Goal: Information Seeking & Learning: Learn about a topic

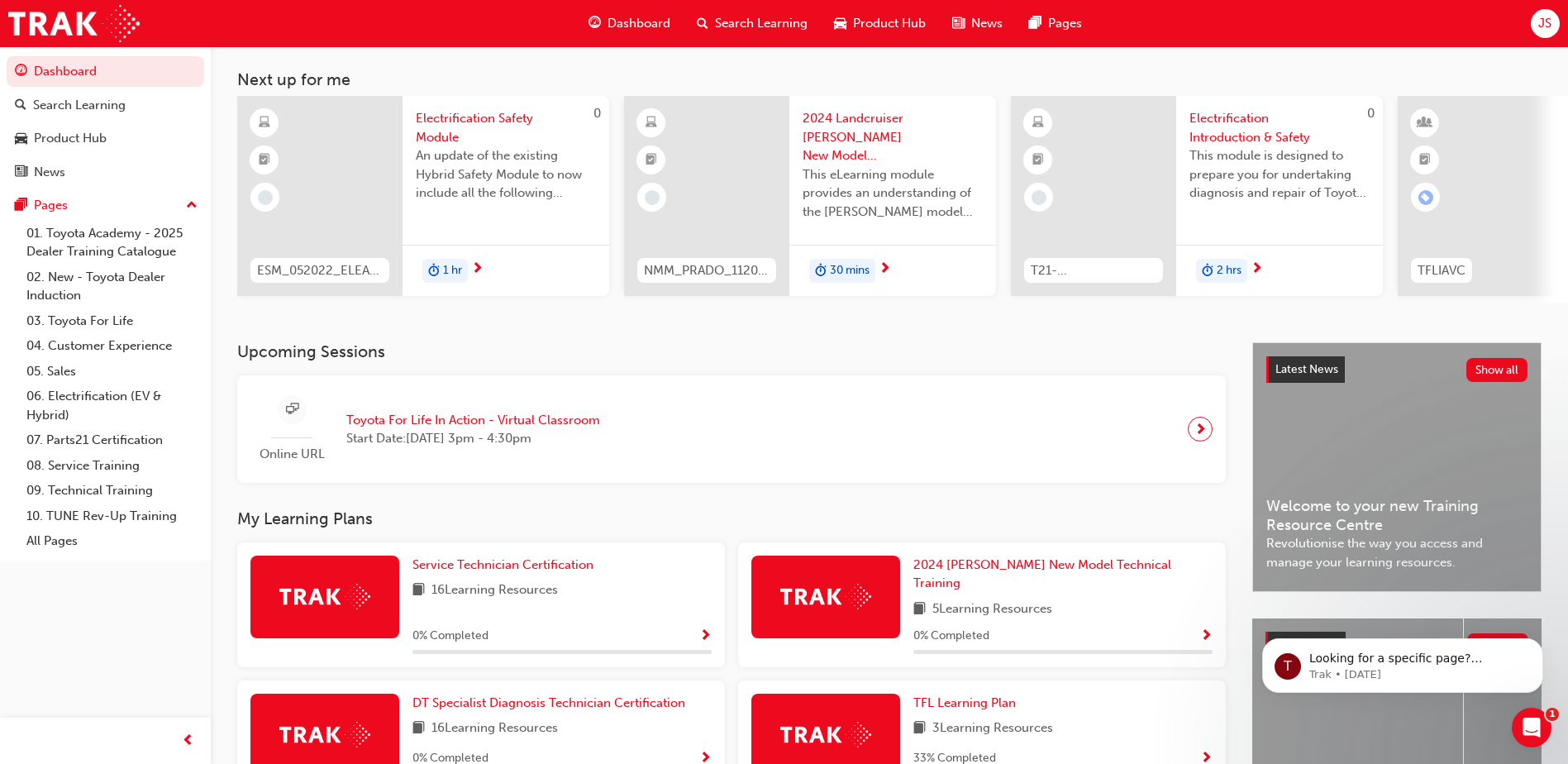
scroll to position [82, 0]
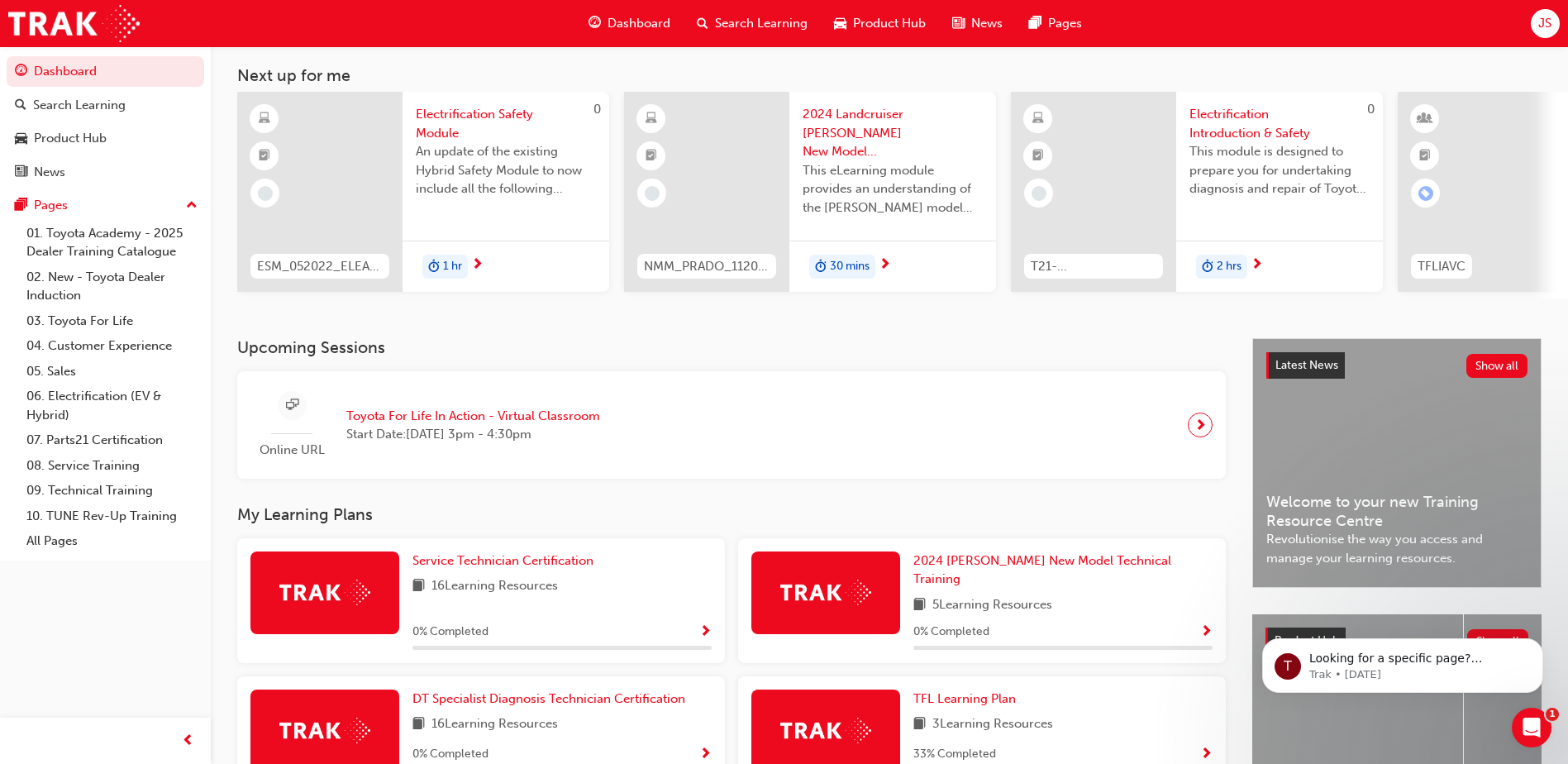
click at [481, 598] on span "16 Learning Resources" at bounding box center [495, 586] width 127 height 20
click at [501, 568] on span "Service Technician Certification" at bounding box center [503, 561] width 181 height 15
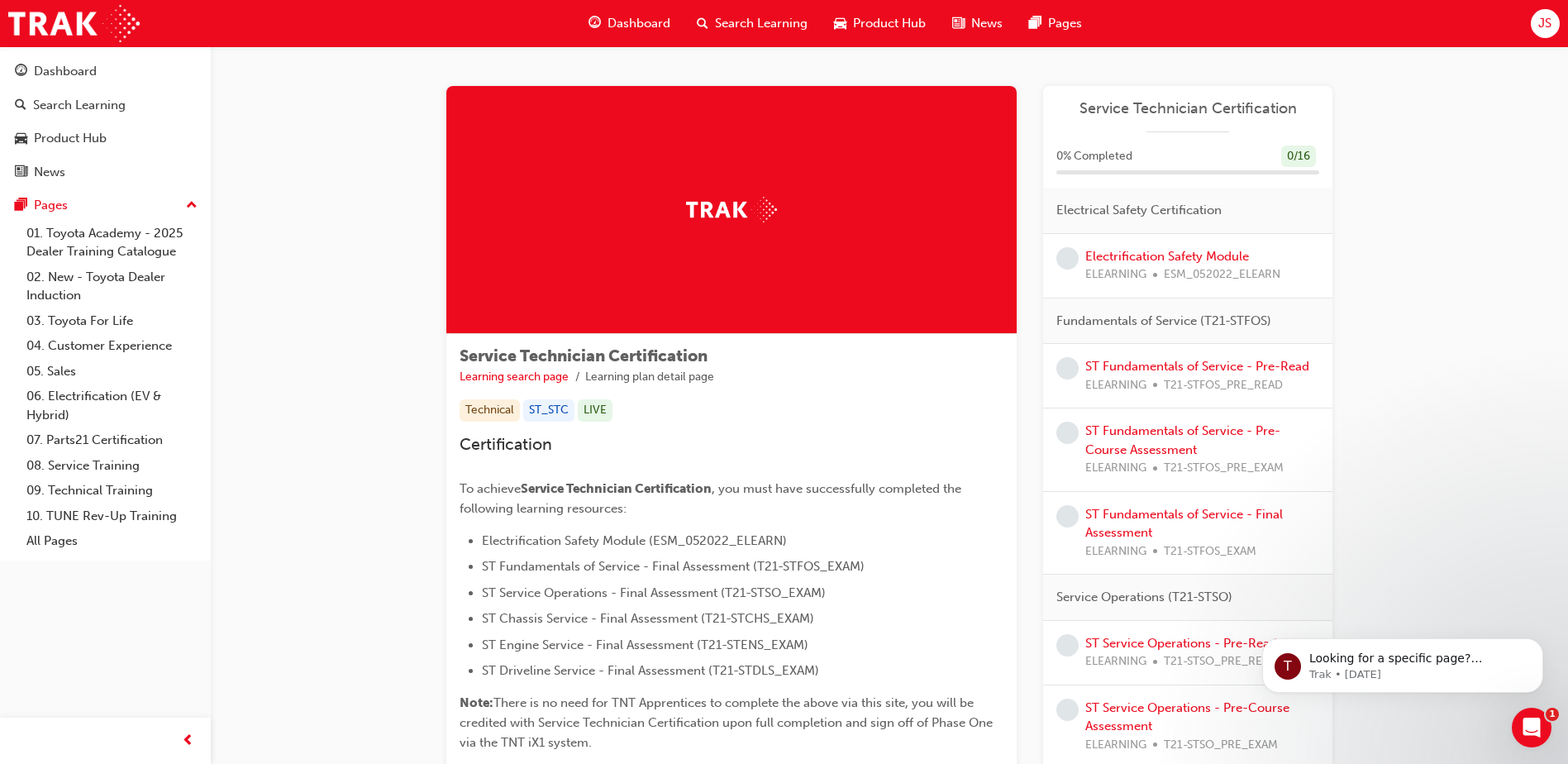
click at [1151, 264] on div "Electrification Safety Module ELEARNING ESM_052022_ELEARN" at bounding box center [1182, 265] width 195 height 37
click at [1160, 253] on link "Electrification Safety Module" at bounding box center [1167, 256] width 164 height 15
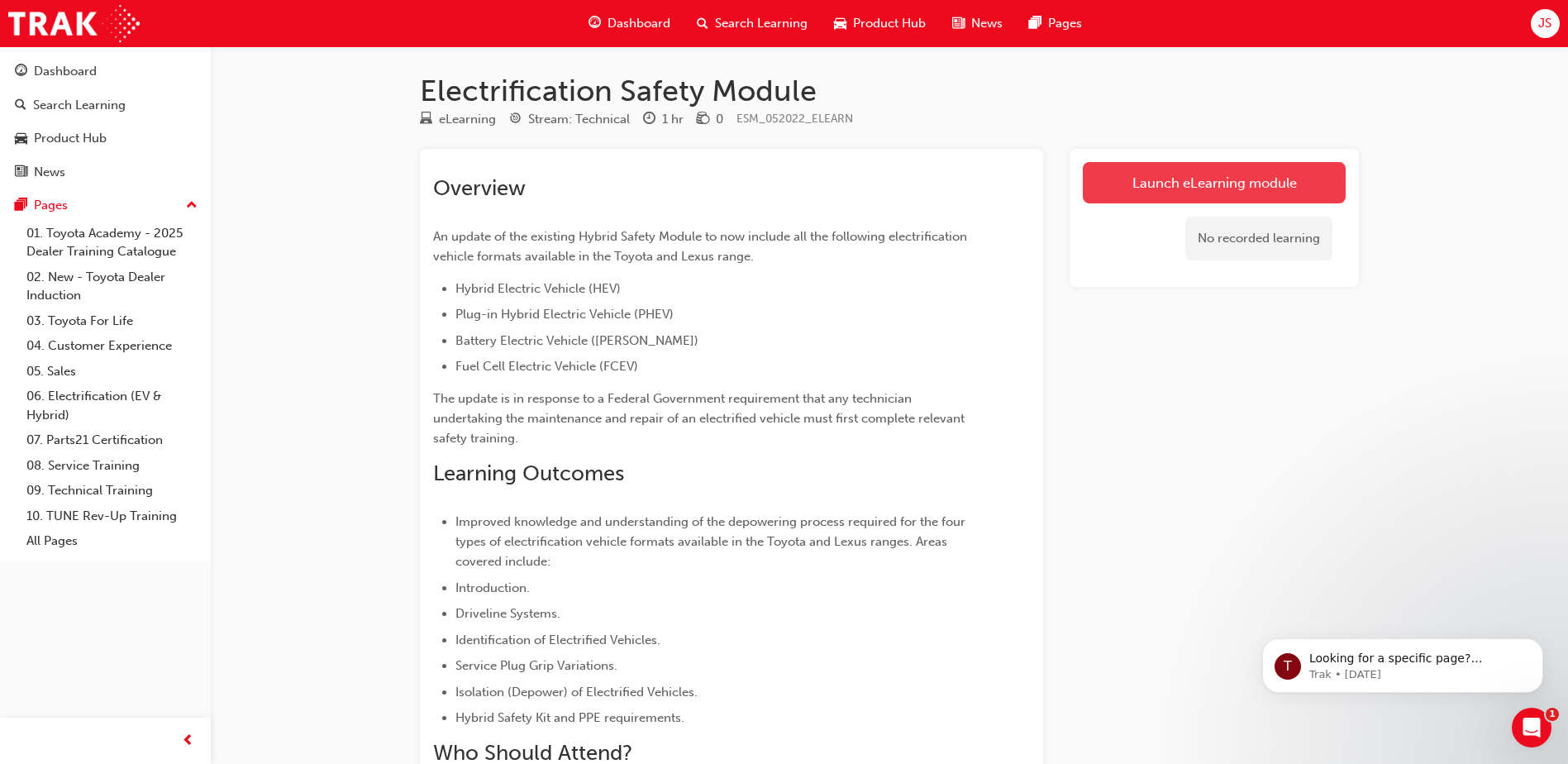
click at [1140, 194] on link "Launch eLearning module" at bounding box center [1215, 182] width 263 height 42
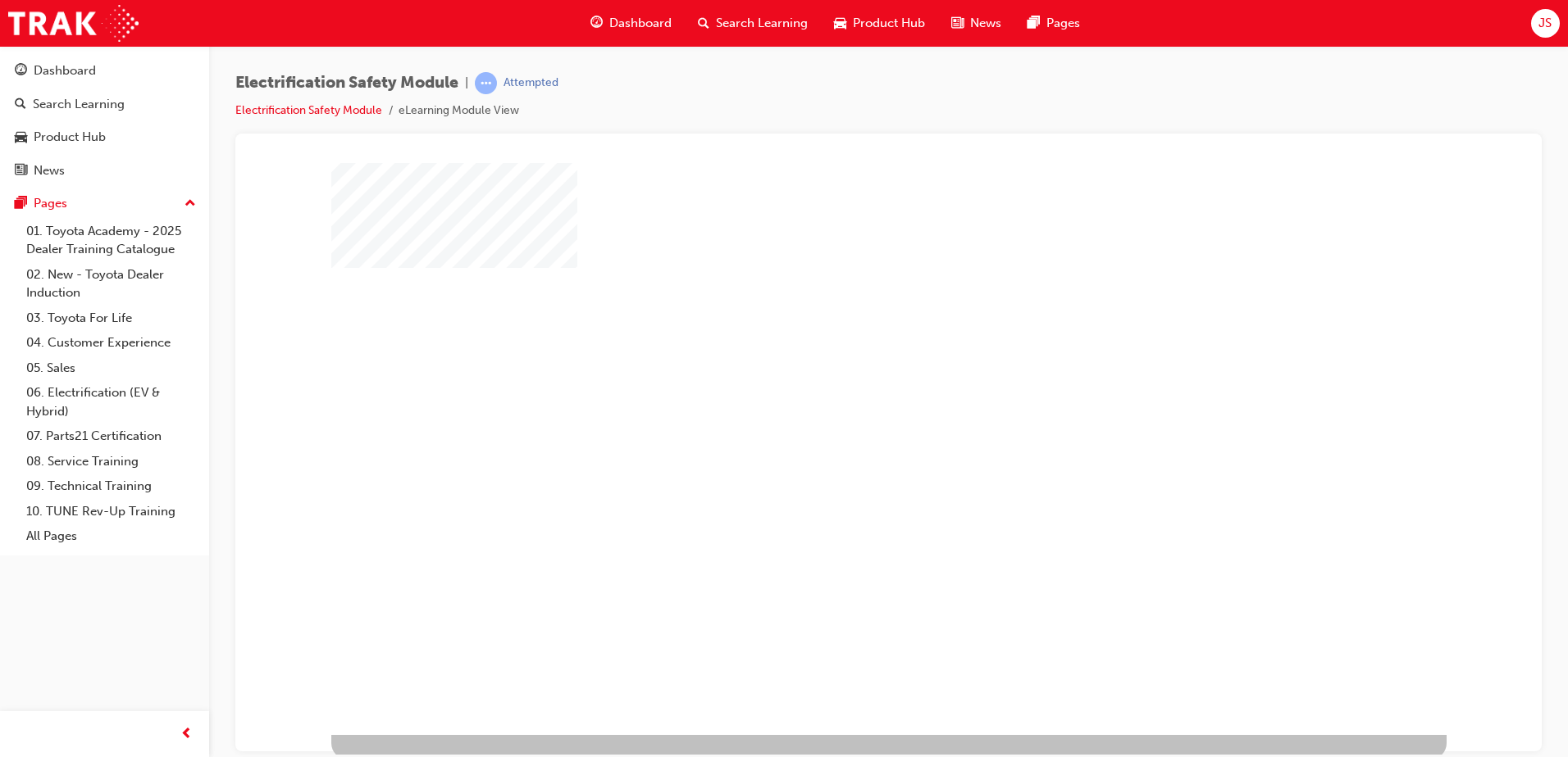
scroll to position [23, 0]
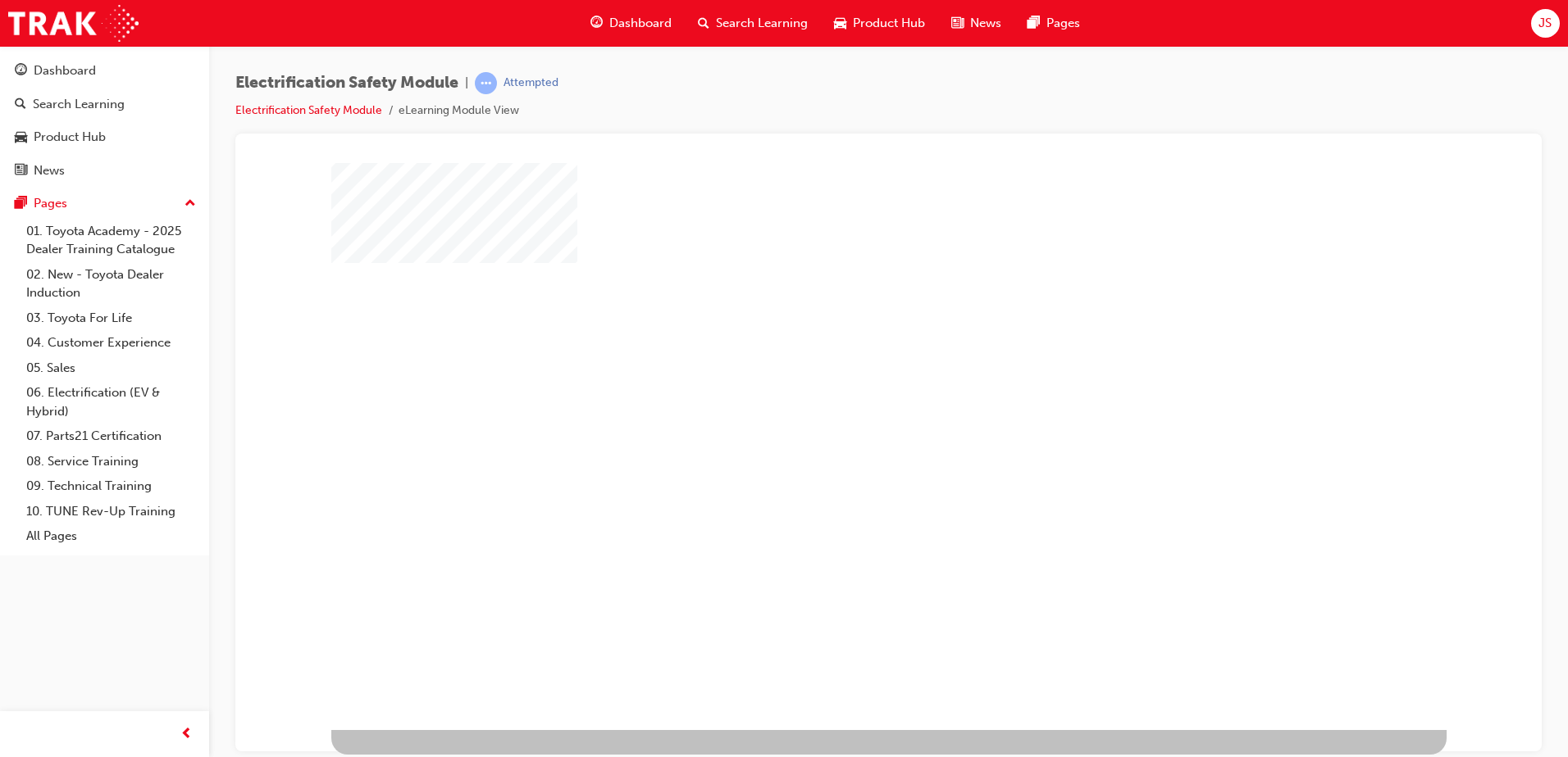
click at [950, 421] on div at bounding box center [889, 434] width 1115 height 590
click at [842, 387] on div "play" at bounding box center [842, 387] width 0 height 0
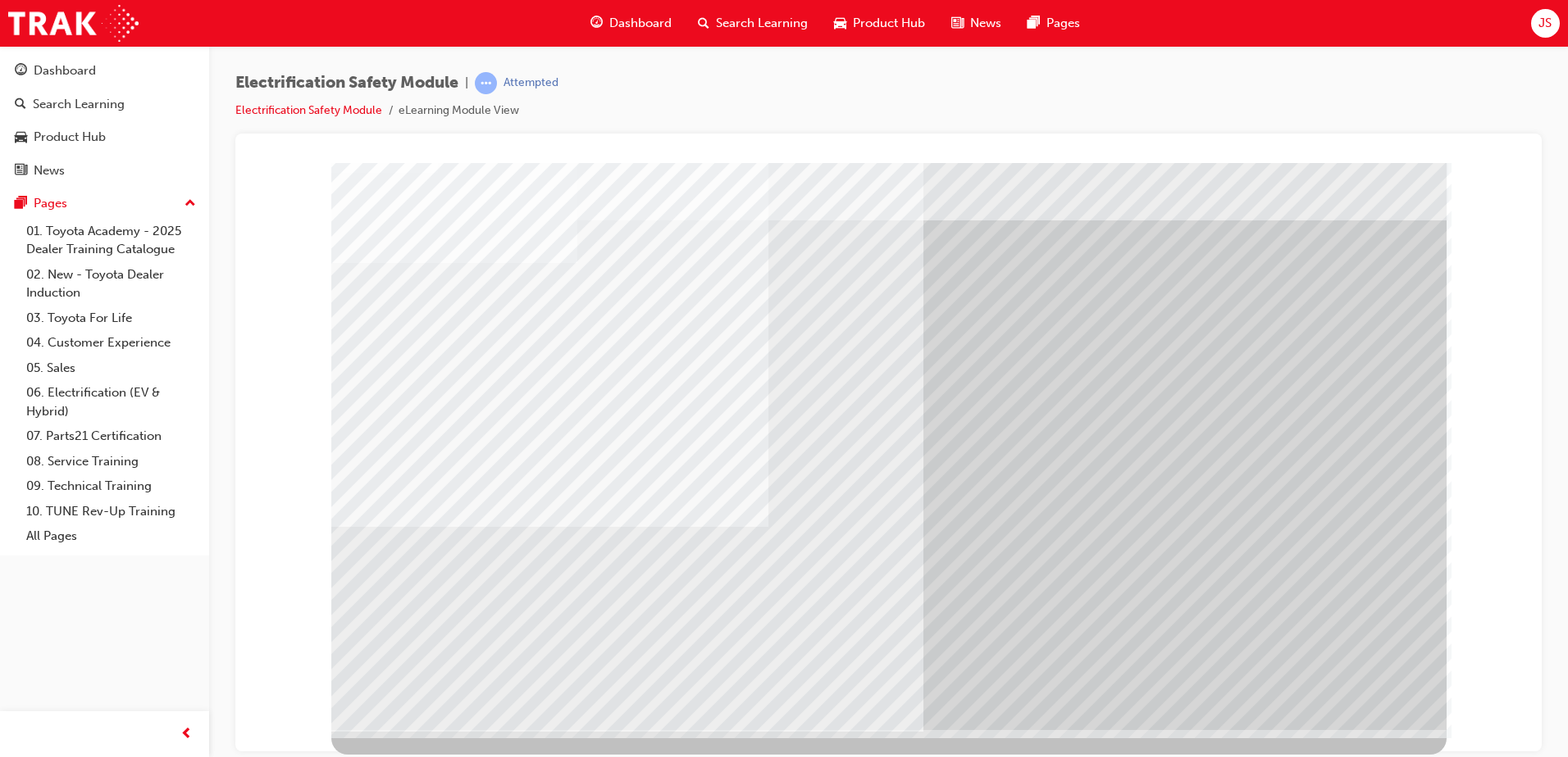
scroll to position [0, 0]
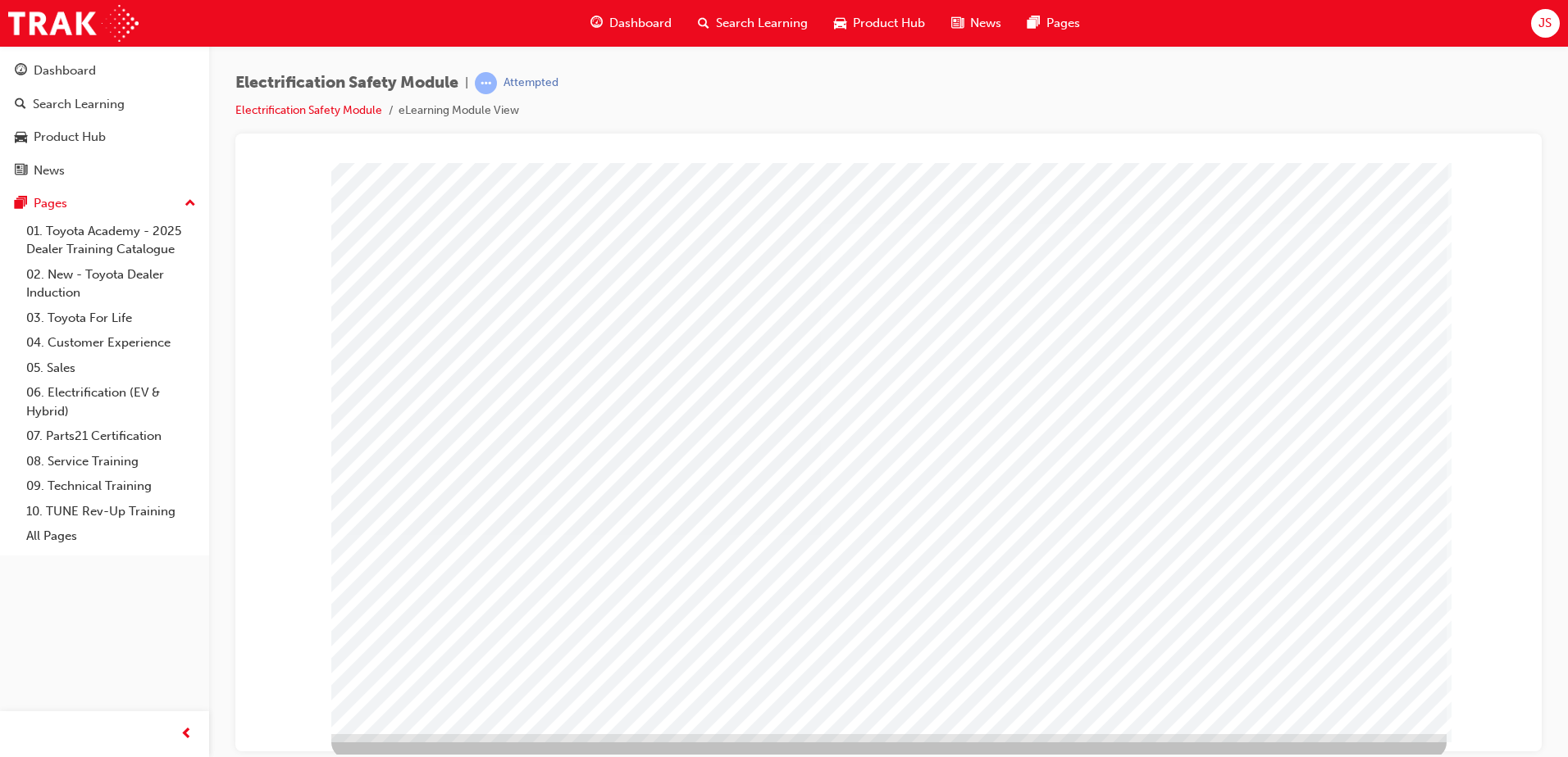
scroll to position [23, 0]
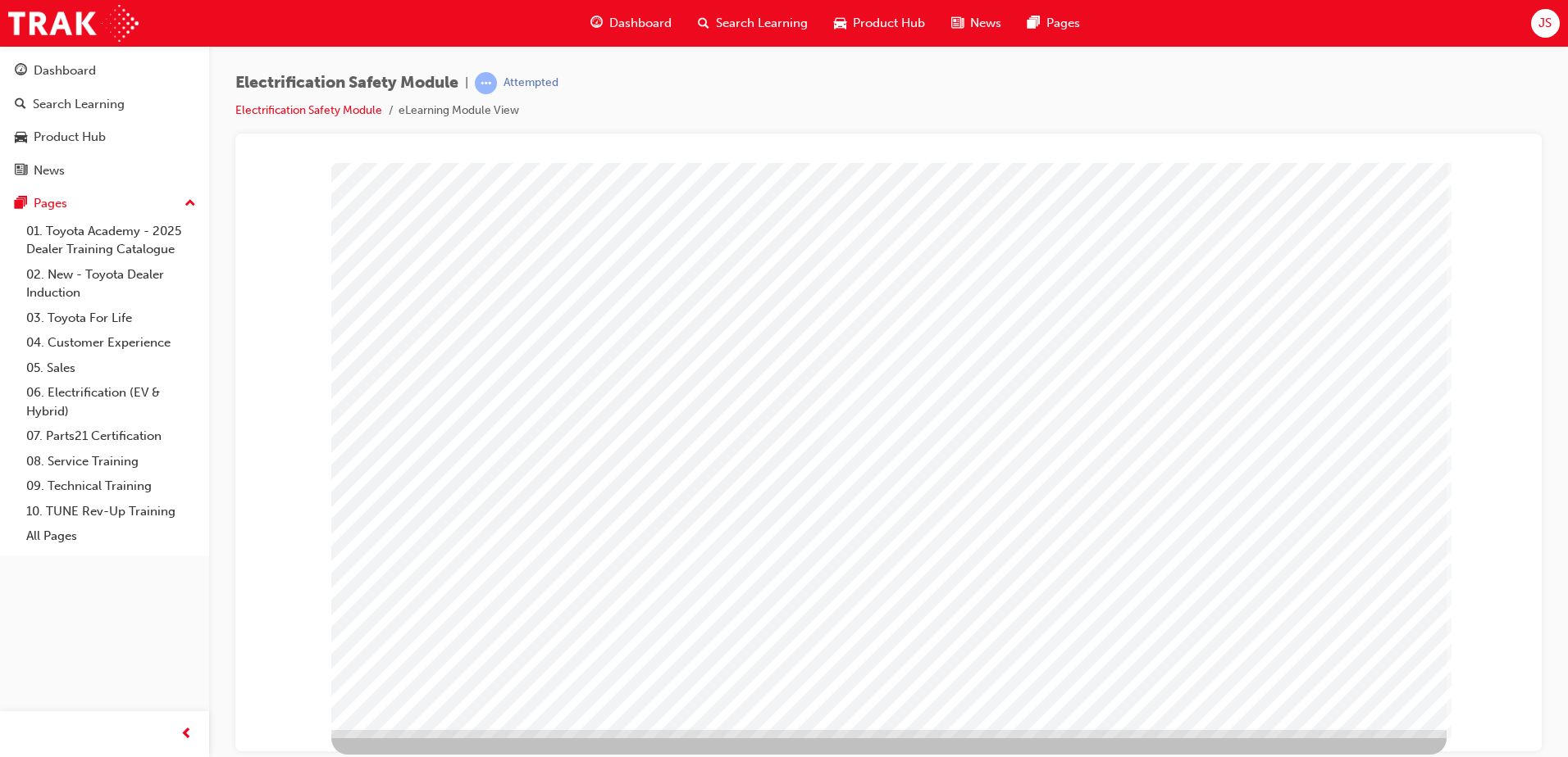
click at [1548, 19] on span "JS" at bounding box center [1545, 23] width 13 height 19
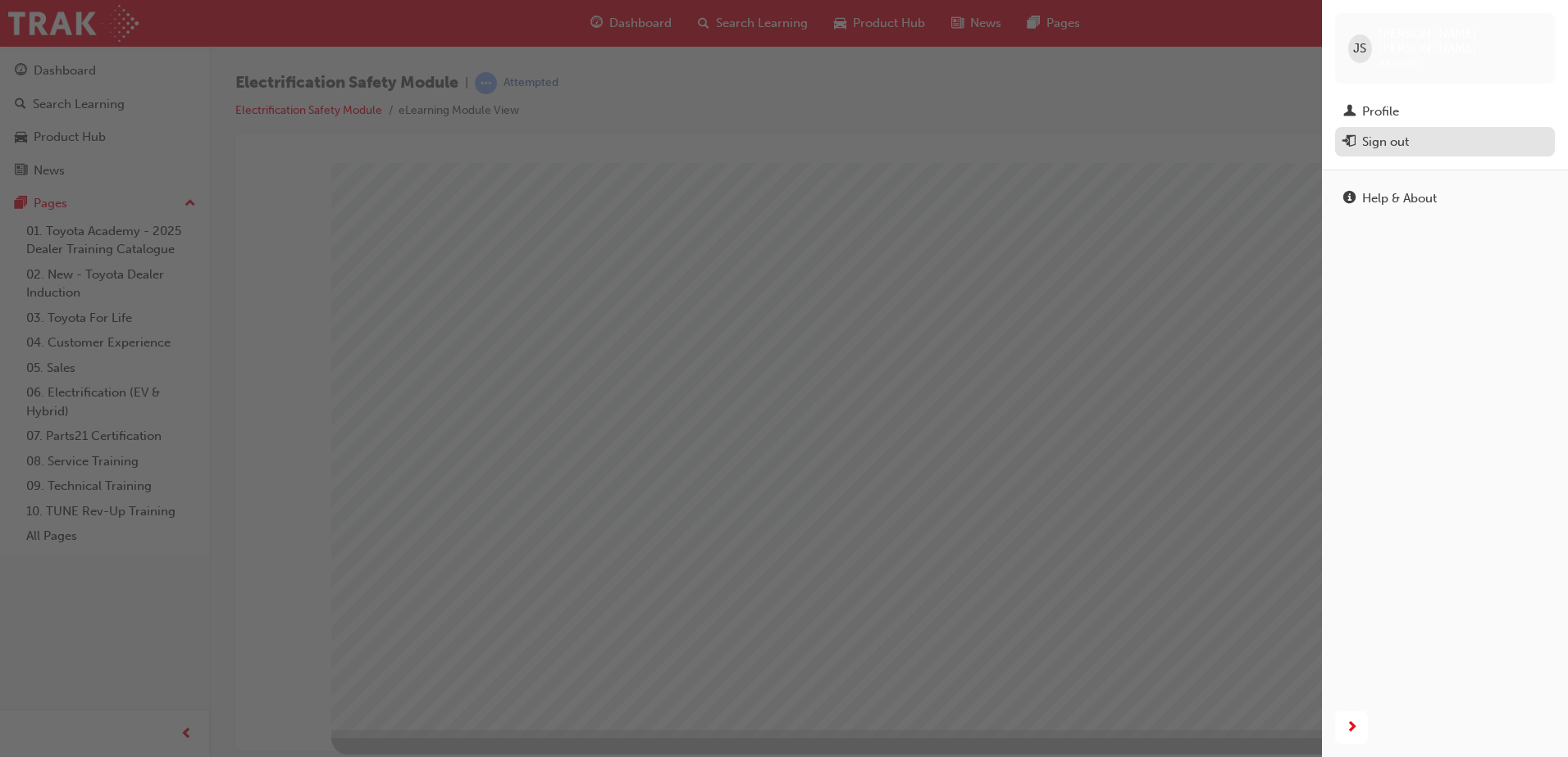
click at [1367, 136] on div "Sign out" at bounding box center [1385, 142] width 47 height 19
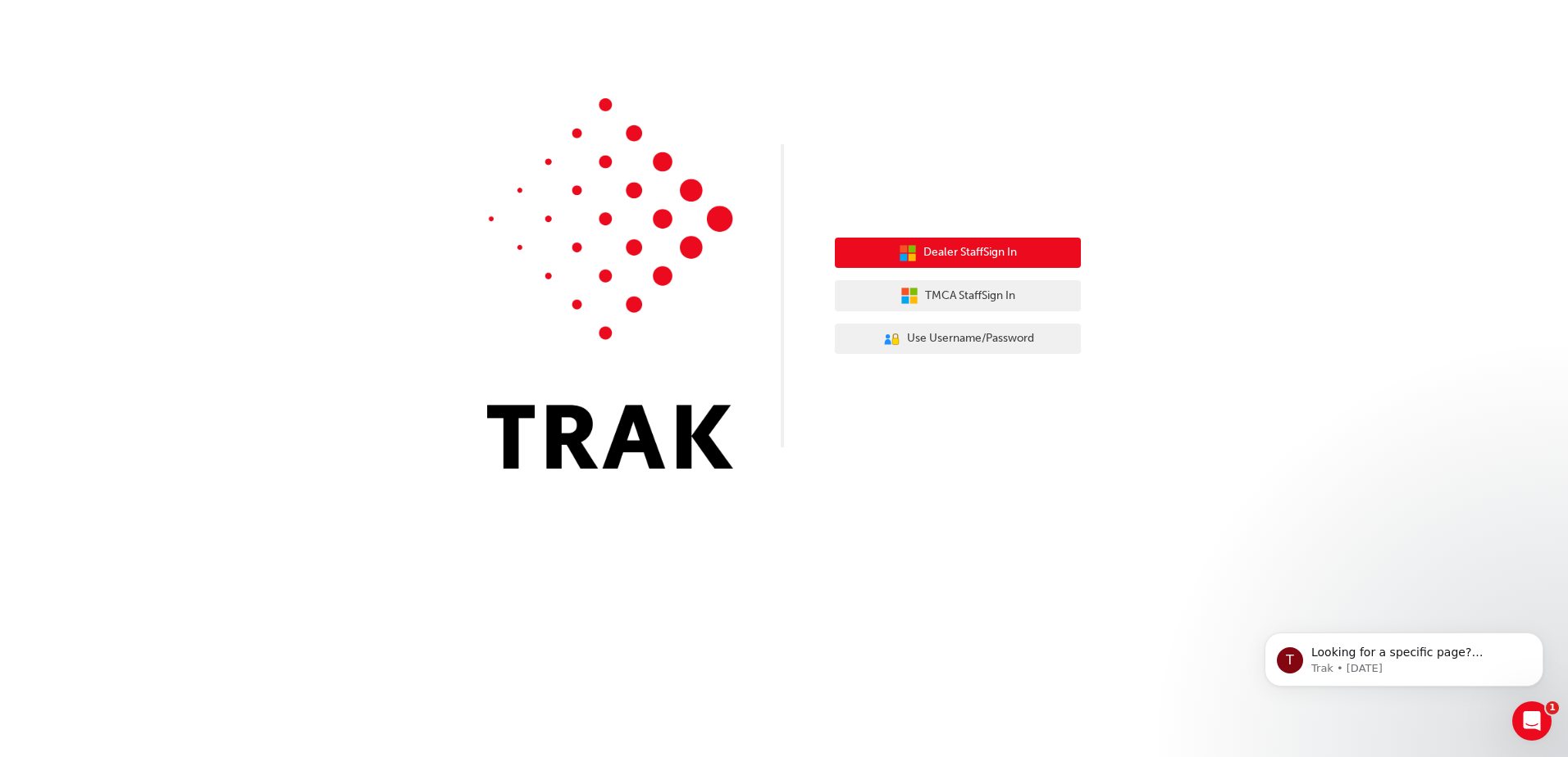
click at [1009, 248] on span "Dealer Staff Sign In" at bounding box center [970, 253] width 94 height 19
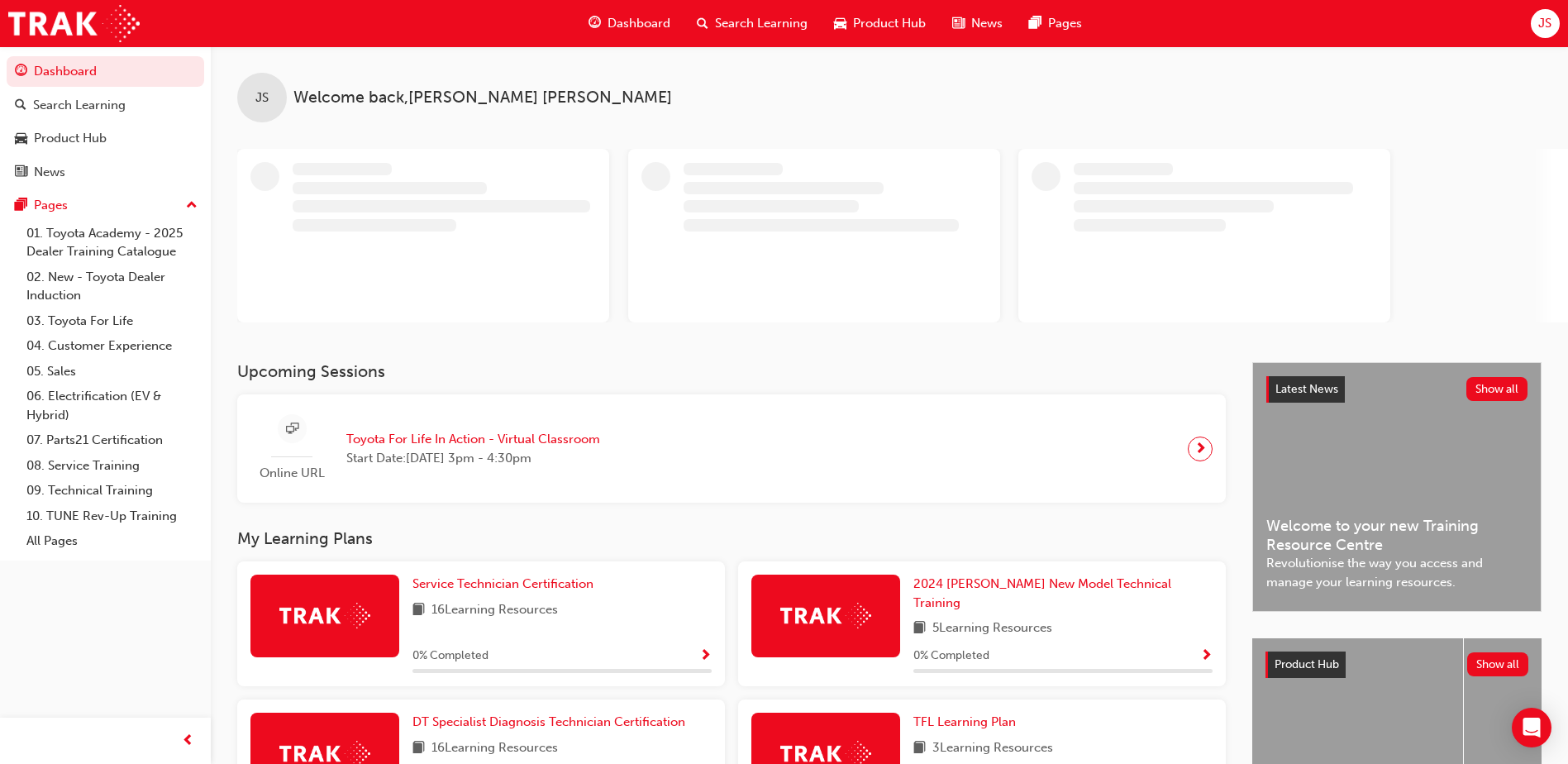
click at [1550, 30] on span "JS" at bounding box center [1545, 23] width 13 height 19
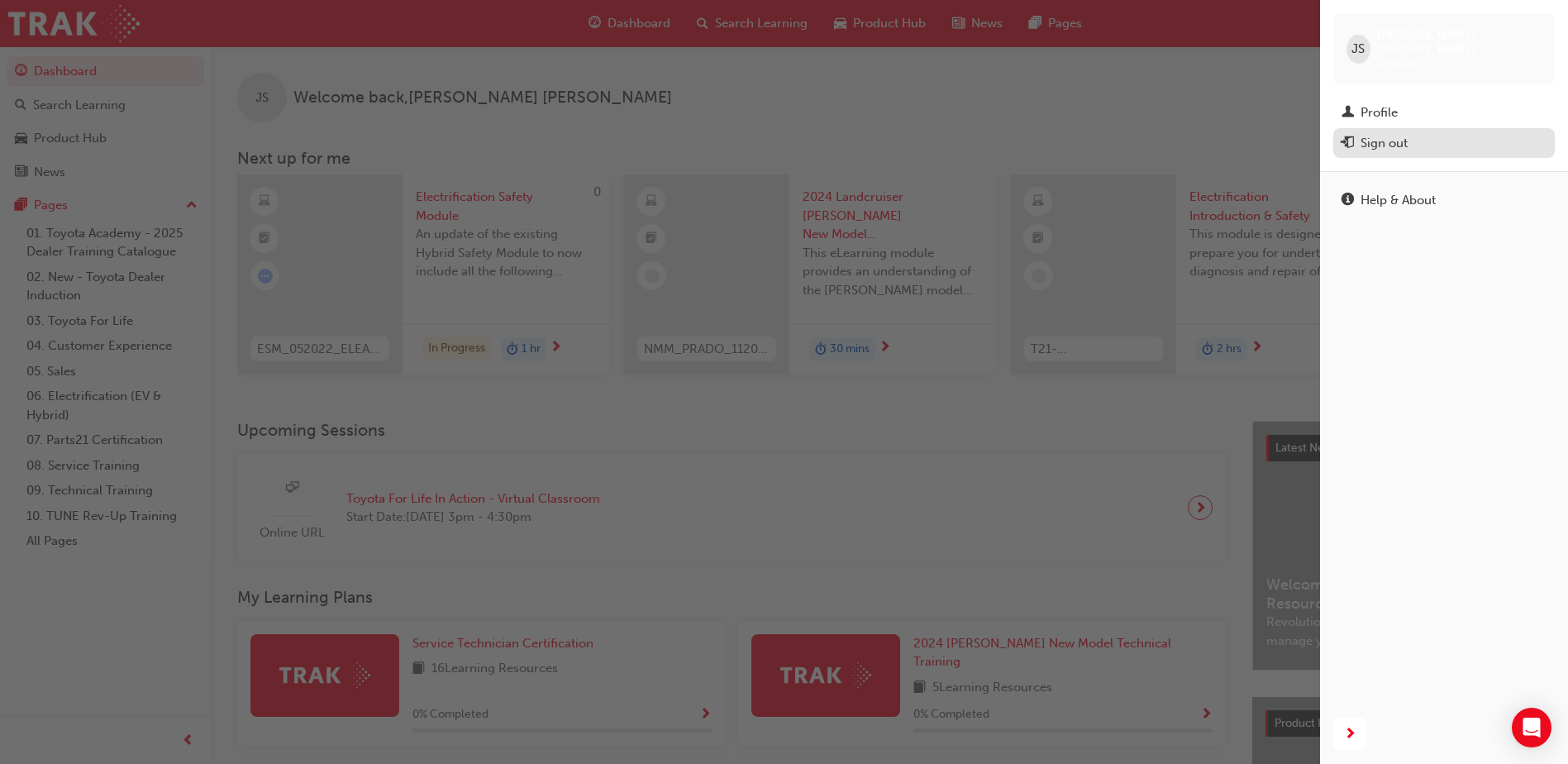
click at [1391, 134] on div "Sign out" at bounding box center [1384, 143] width 47 height 19
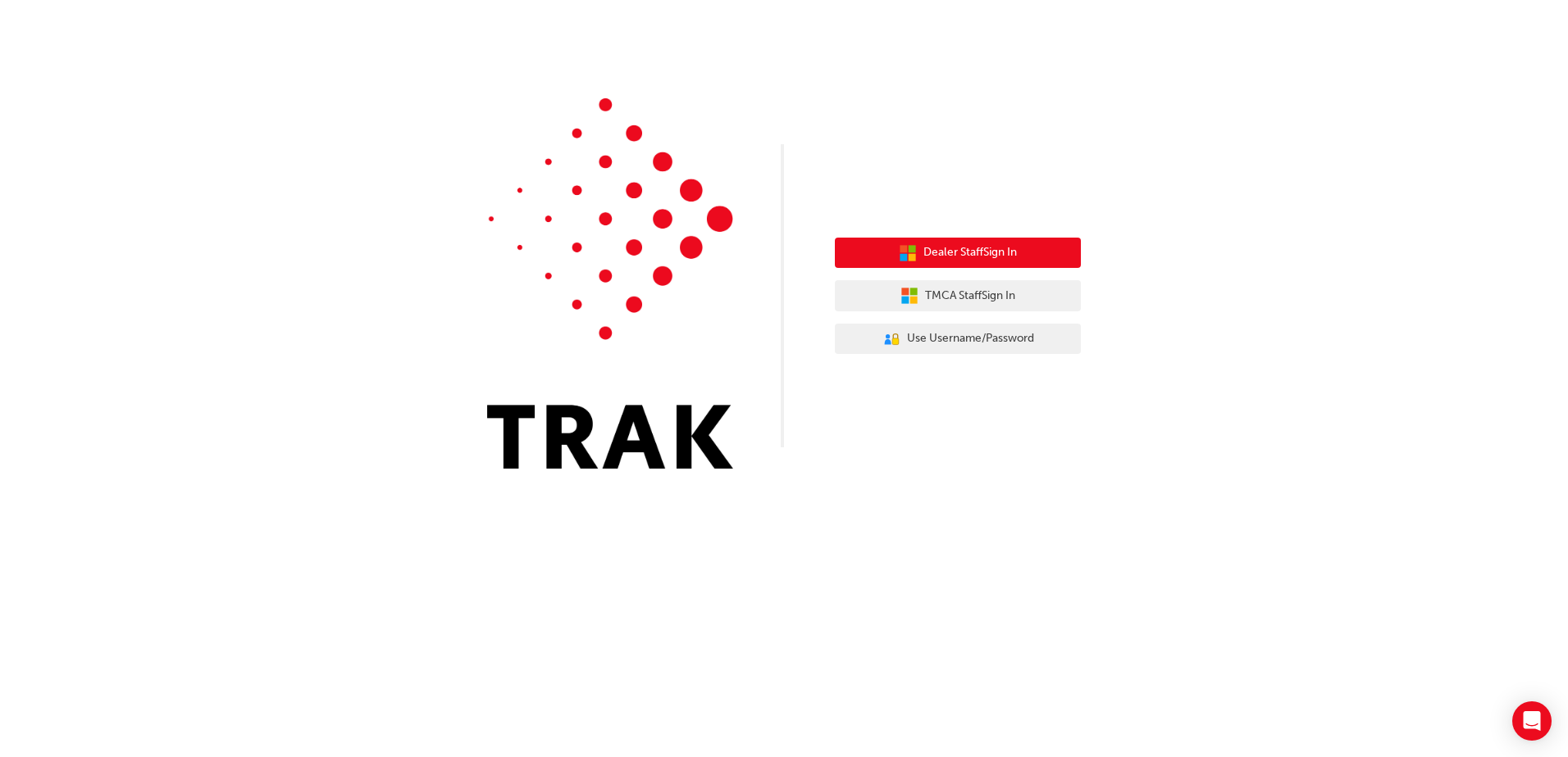
click at [986, 256] on span "Dealer Staff Sign In" at bounding box center [970, 253] width 94 height 19
